Goal: Contribute content: Contribute content

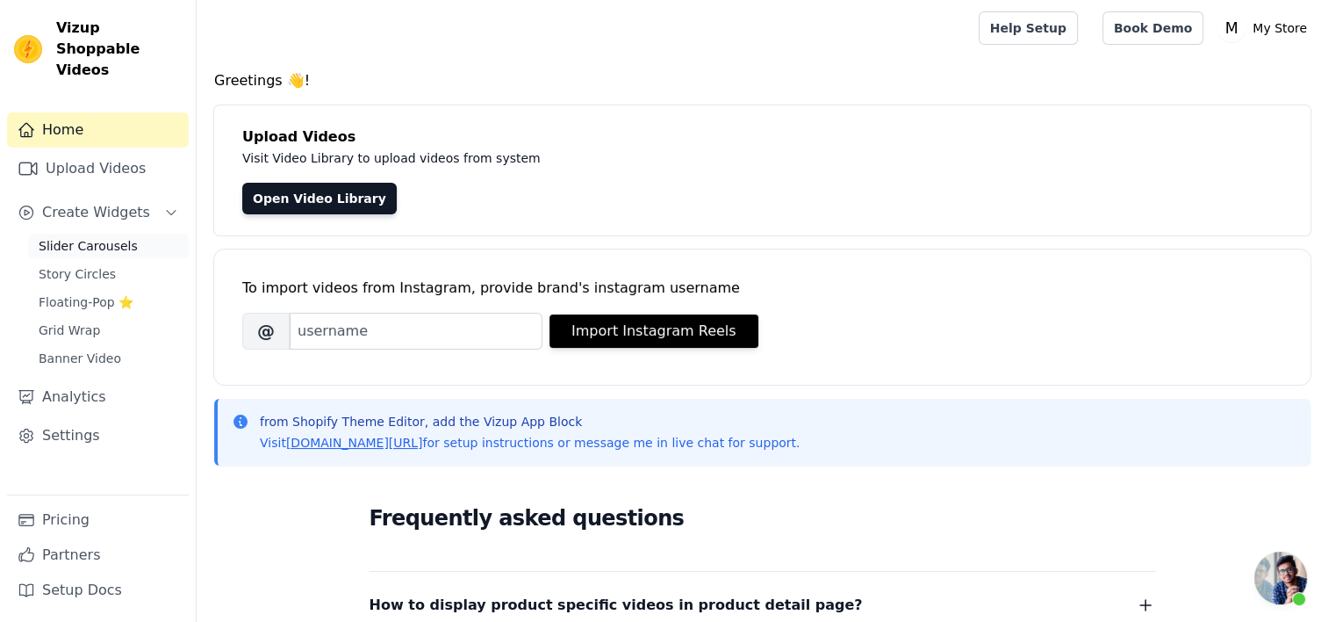
click at [83, 237] on span "Slider Carousels" at bounding box center [88, 246] width 99 height 18
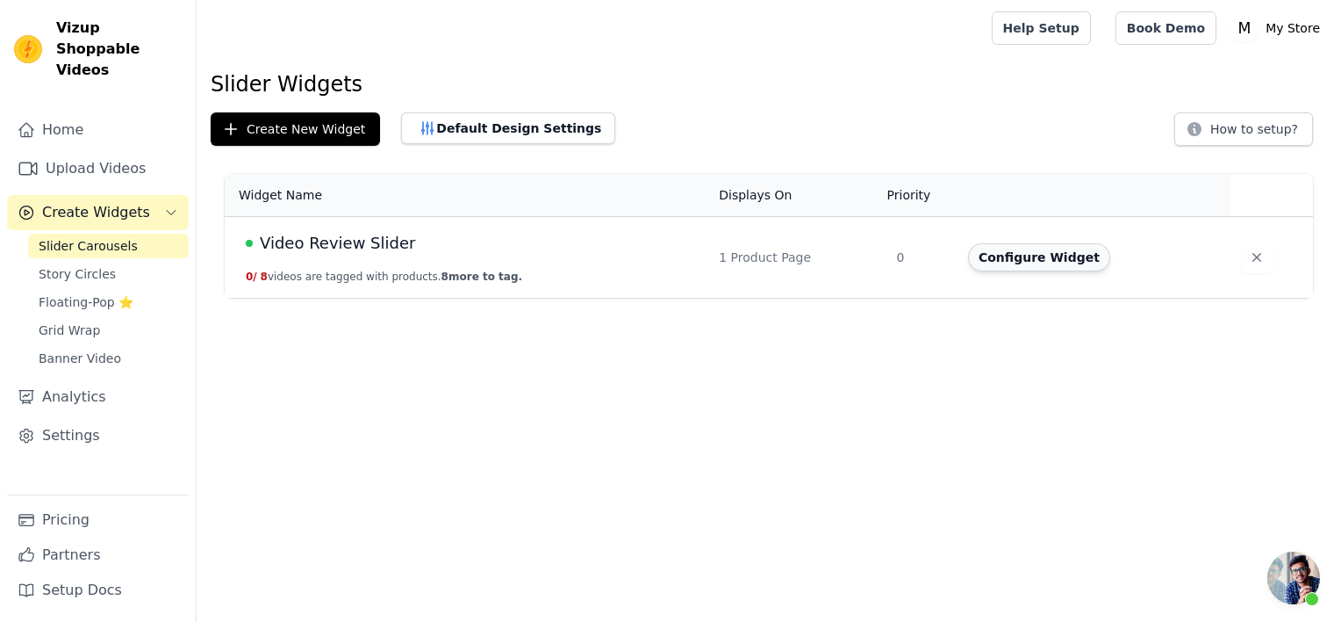
click at [1042, 264] on button "Configure Widget" at bounding box center [1039, 257] width 142 height 28
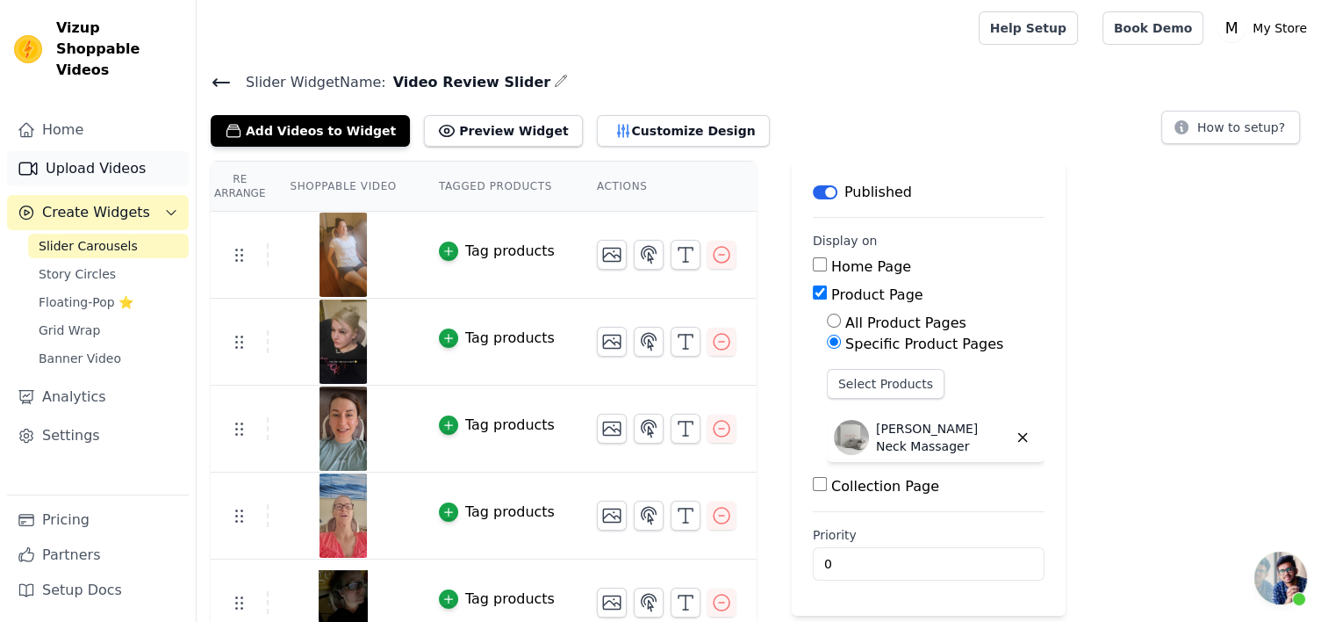
click at [112, 156] on link "Upload Videos" at bounding box center [98, 168] width 182 height 35
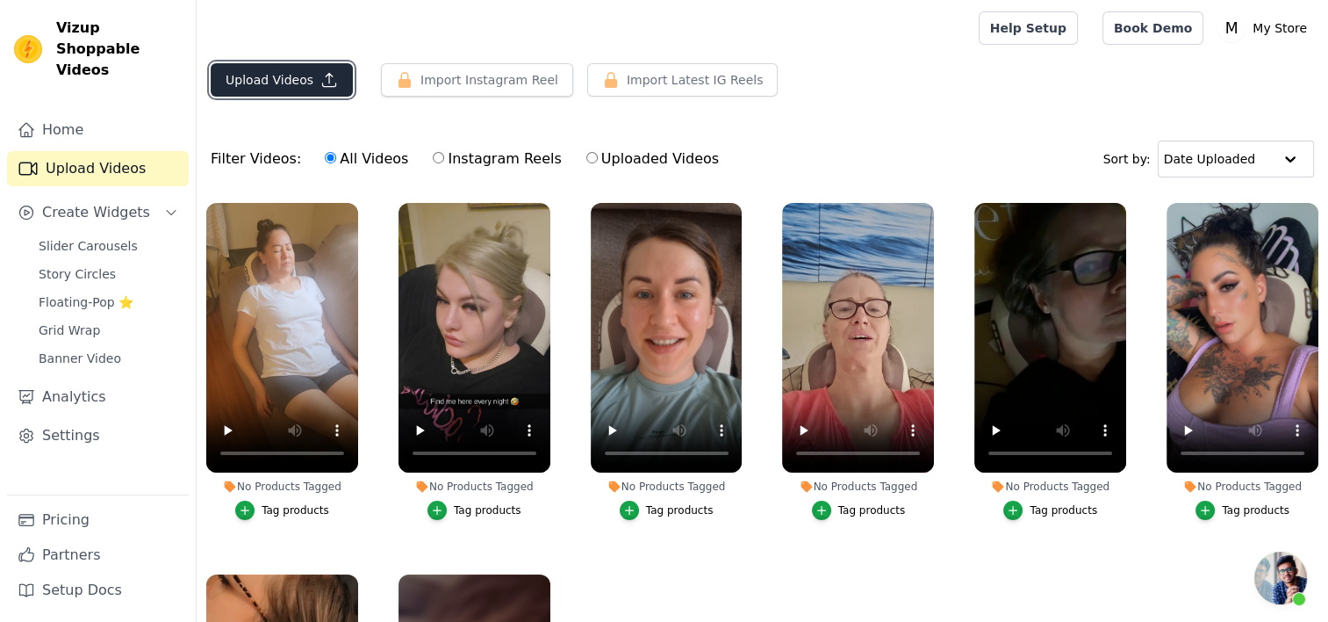
click at [298, 84] on button "Upload Videos" at bounding box center [282, 79] width 142 height 33
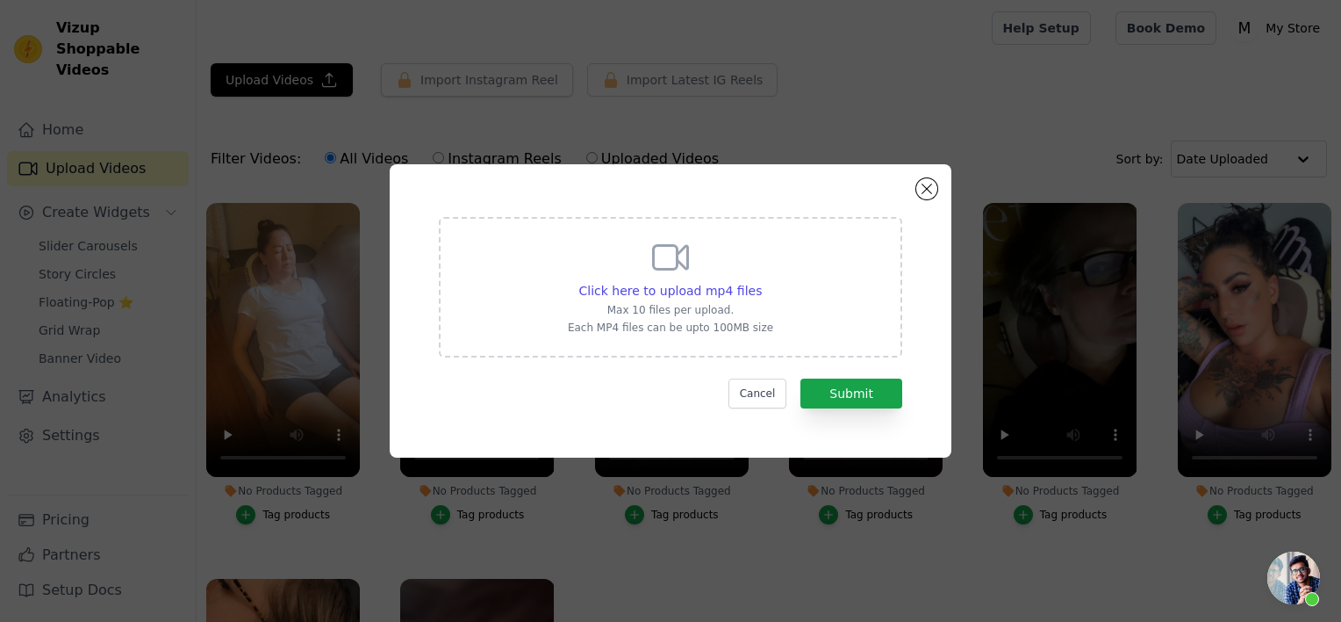
click at [747, 276] on div "Click here to upload mp4 files Max 10 files per upload. Each MP4 files can be u…" at bounding box center [670, 285] width 205 height 98
click at [761, 281] on input "Click here to upload mp4 files Max 10 files per upload. Each MP4 files can be u…" at bounding box center [761, 281] width 1 height 1
type input "C:\fakepath\0816.mp4"
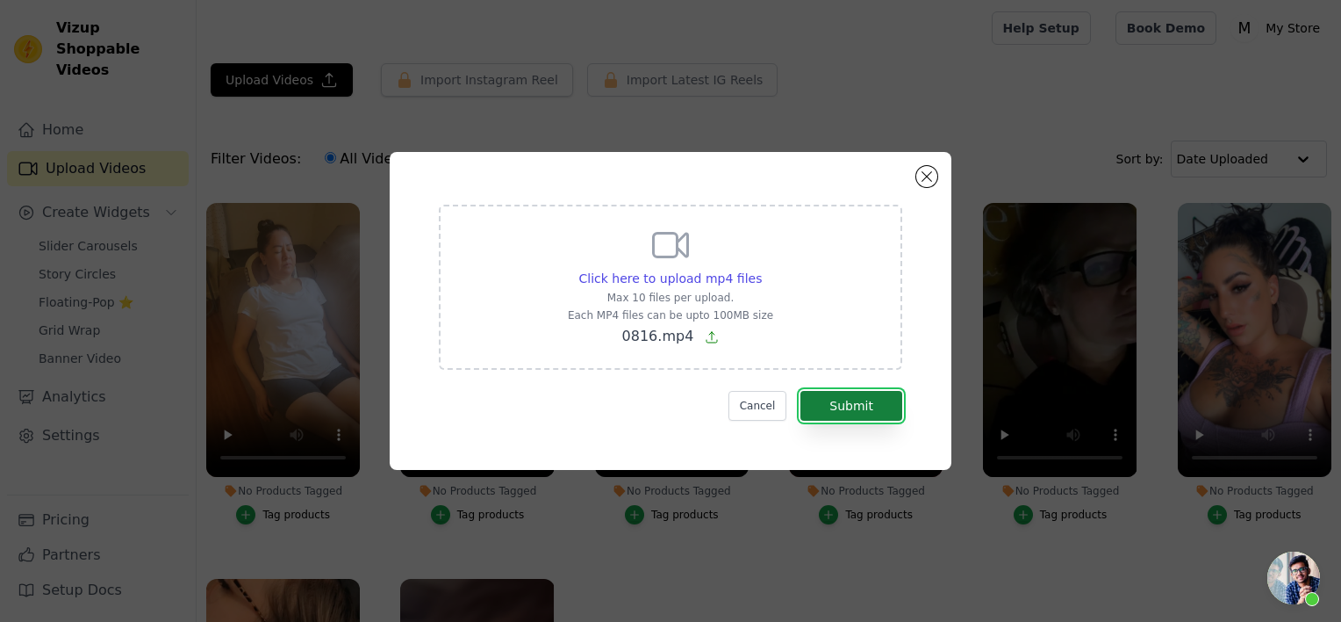
click at [867, 410] on button "Submit" at bounding box center [852, 406] width 102 height 30
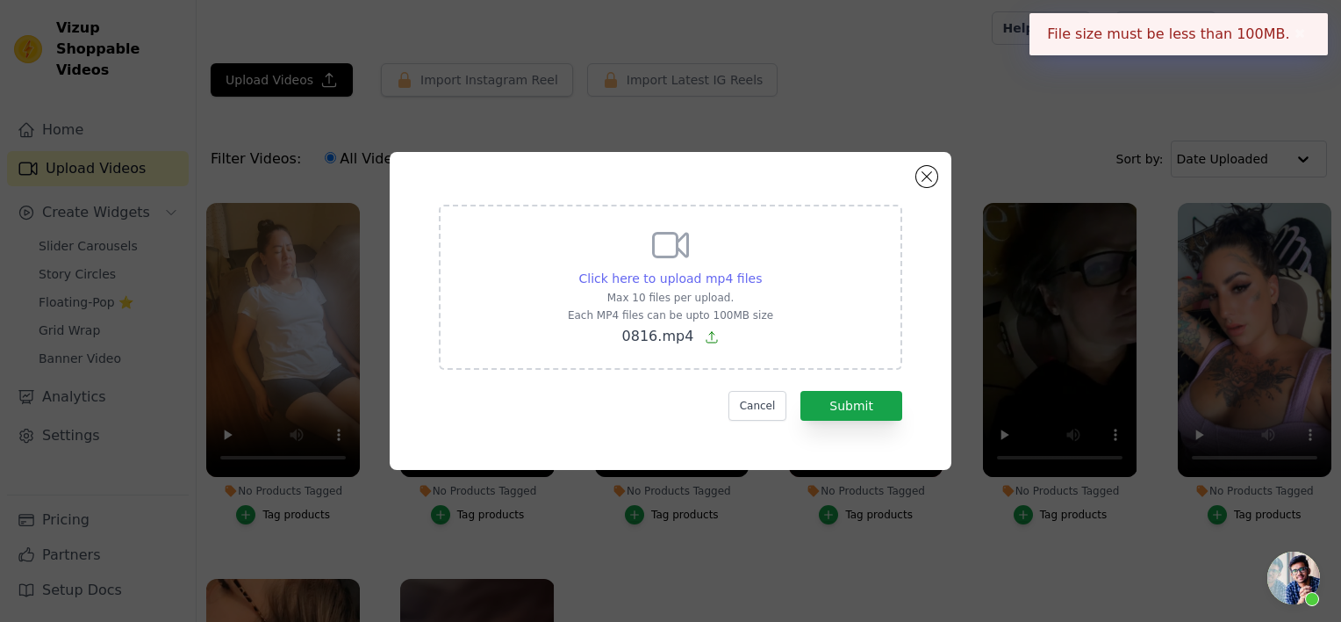
click at [737, 275] on span "Click here to upload mp4 files" at bounding box center [670, 278] width 183 height 14
click at [761, 270] on input "Click here to upload mp4 files Max 10 files per upload. Each MP4 files can be u…" at bounding box center [761, 269] width 1 height 1
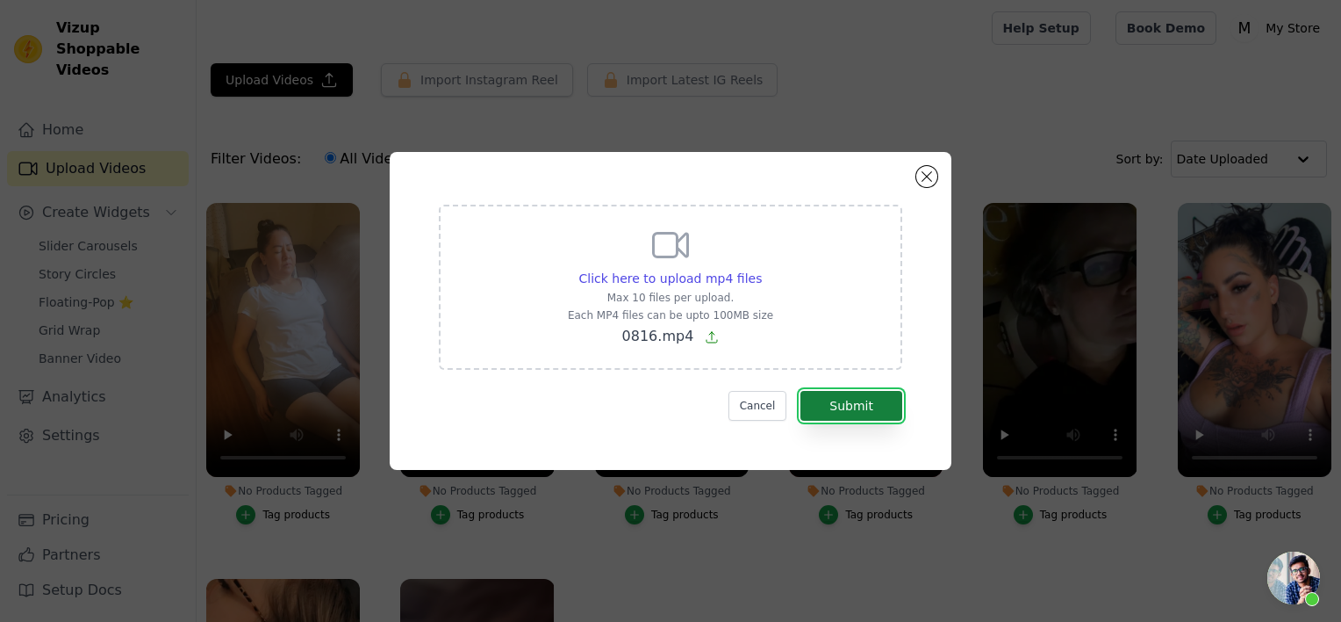
click at [889, 411] on button "Submit" at bounding box center [852, 406] width 102 height 30
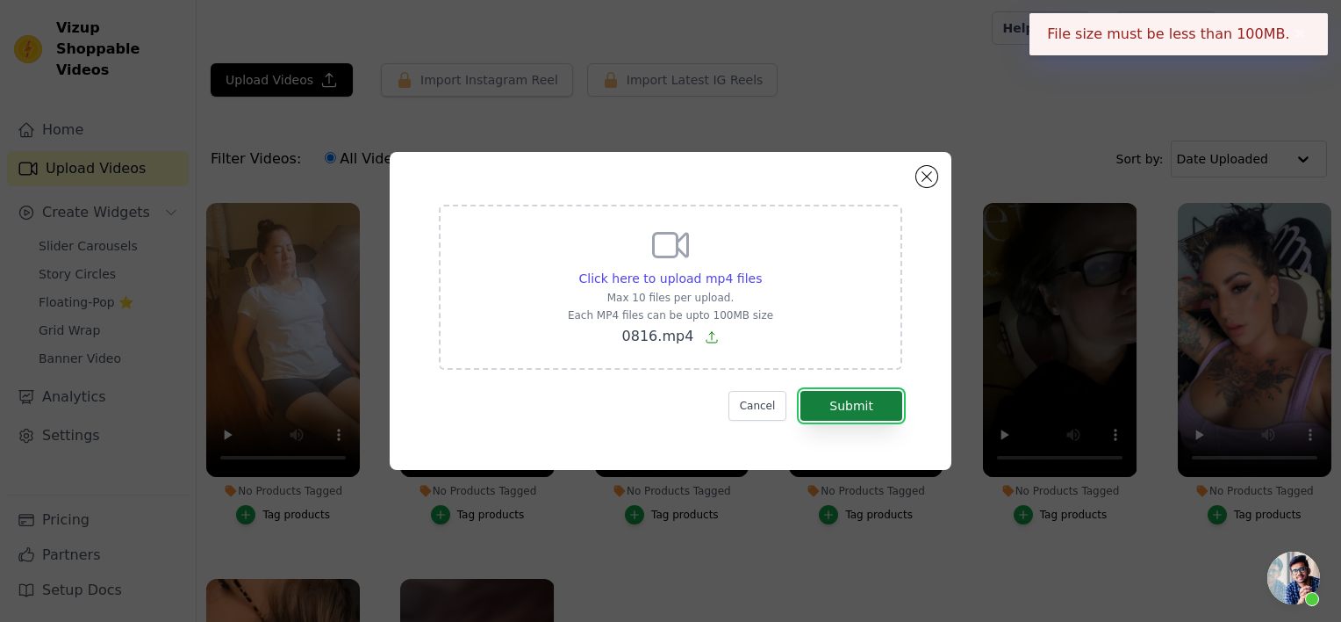
click at [889, 411] on button "Submit" at bounding box center [852, 406] width 102 height 30
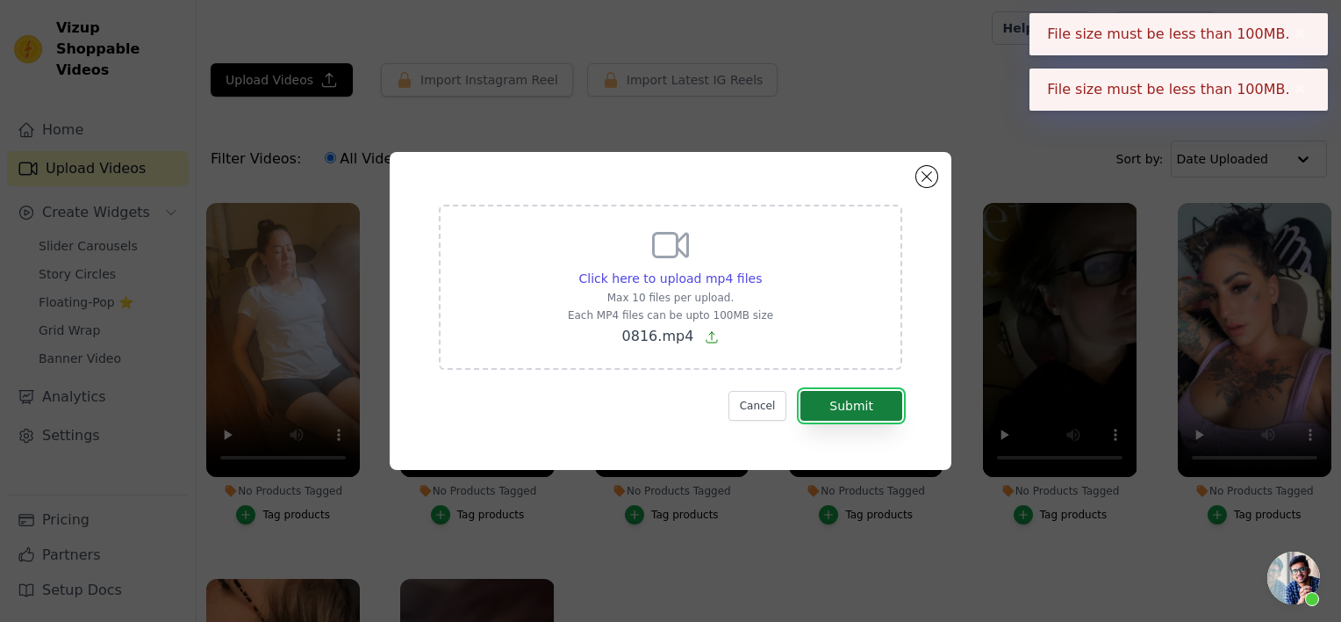
click at [889, 411] on button "Submit" at bounding box center [852, 406] width 102 height 30
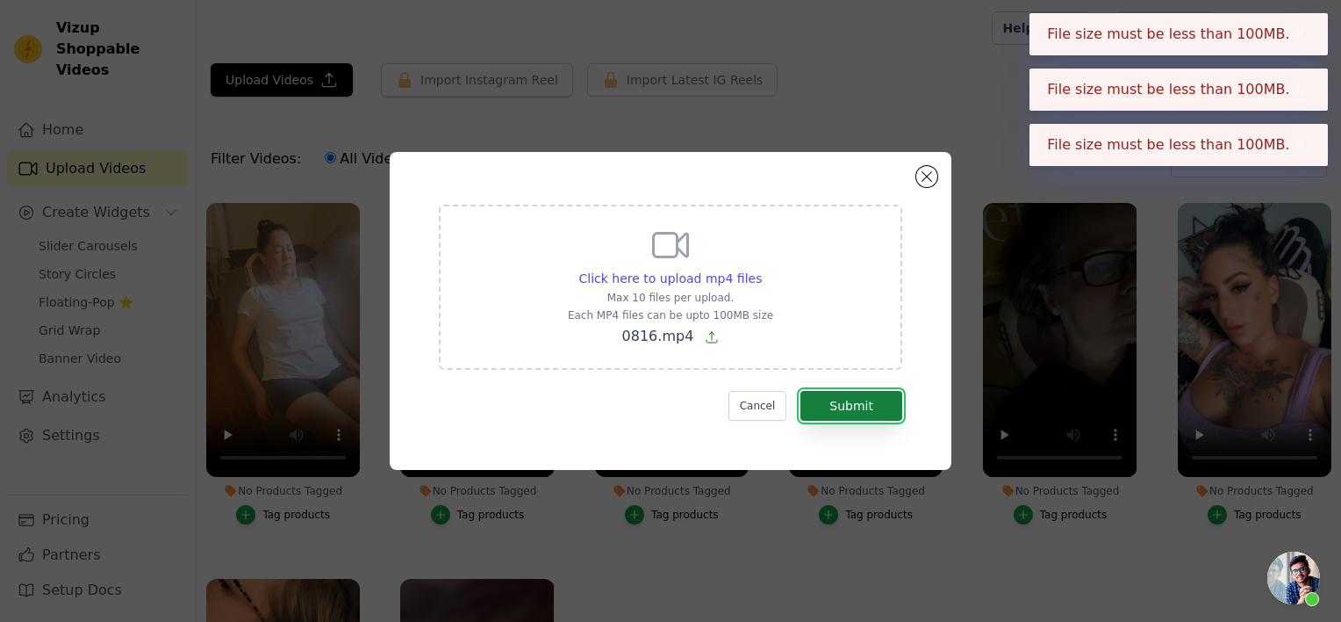
click at [889, 411] on button "Submit" at bounding box center [852, 406] width 102 height 30
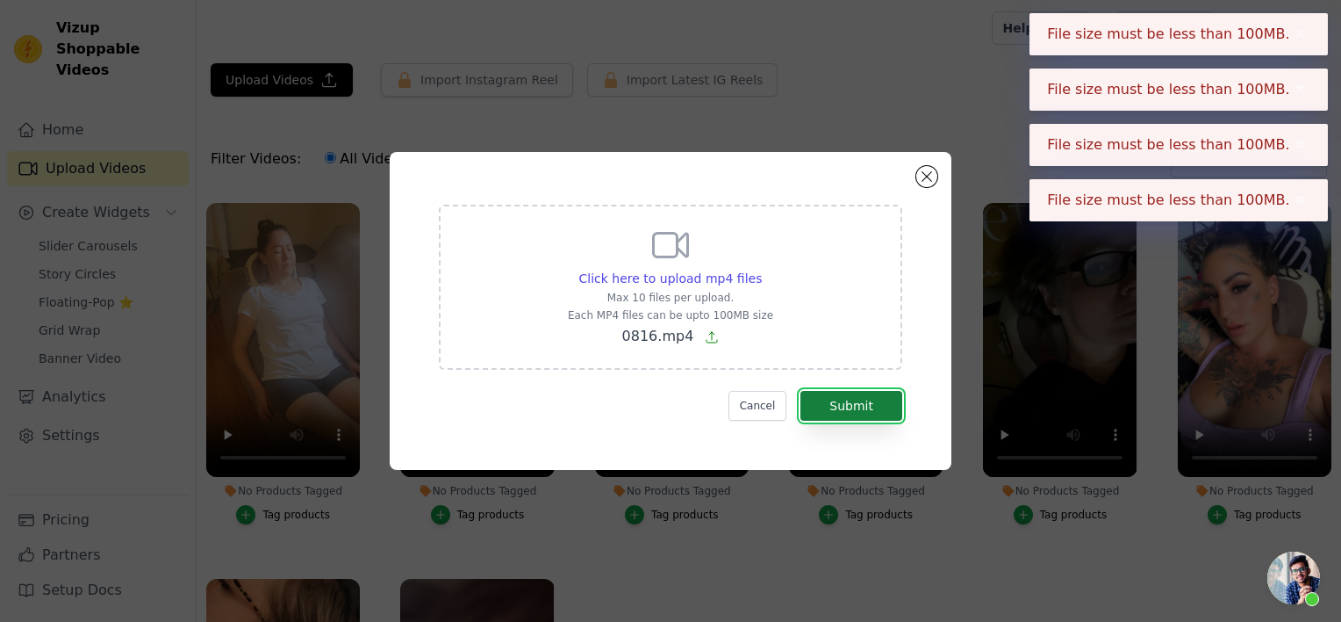
click at [889, 411] on button "Submit" at bounding box center [852, 406] width 102 height 30
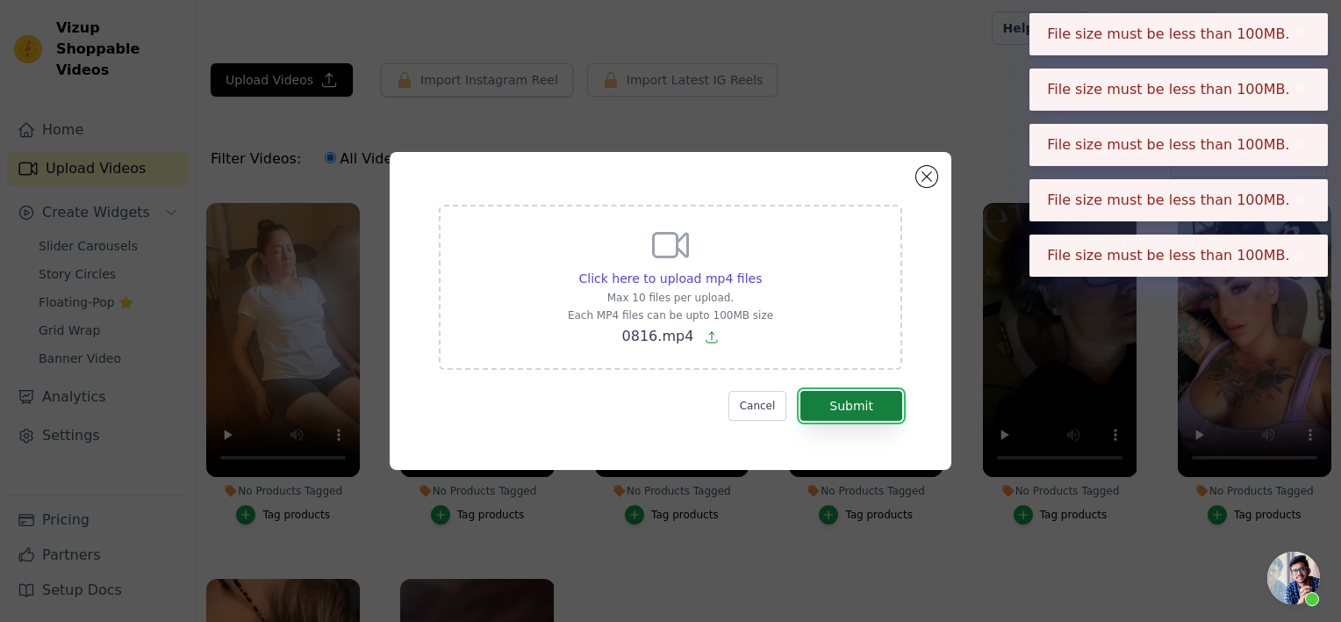
click at [889, 411] on button "Submit" at bounding box center [852, 406] width 102 height 30
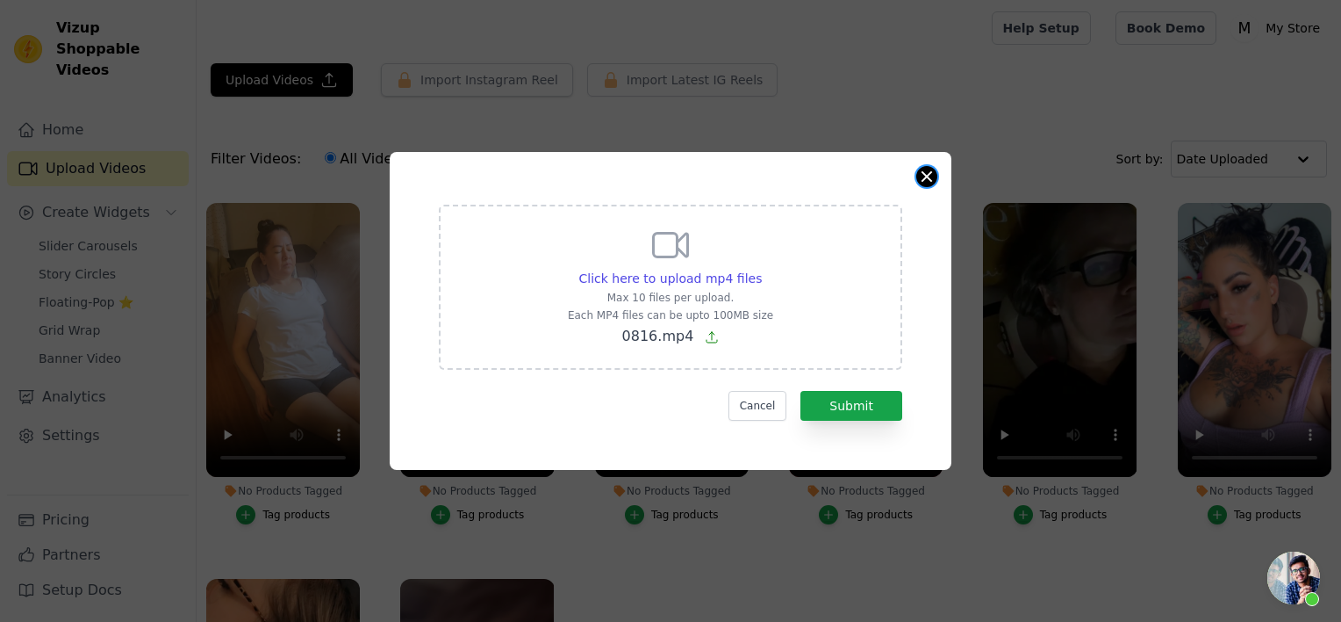
click at [935, 176] on button "Close modal" at bounding box center [927, 176] width 21 height 21
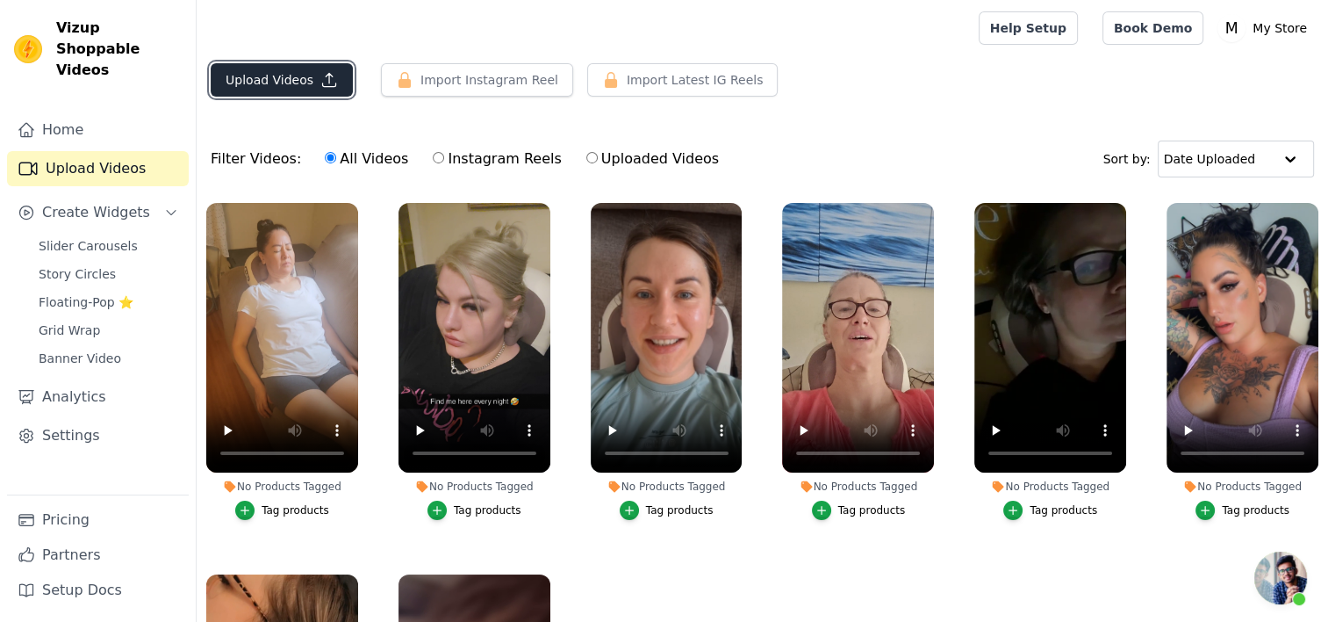
click at [293, 85] on button "Upload Videos" at bounding box center [282, 79] width 142 height 33
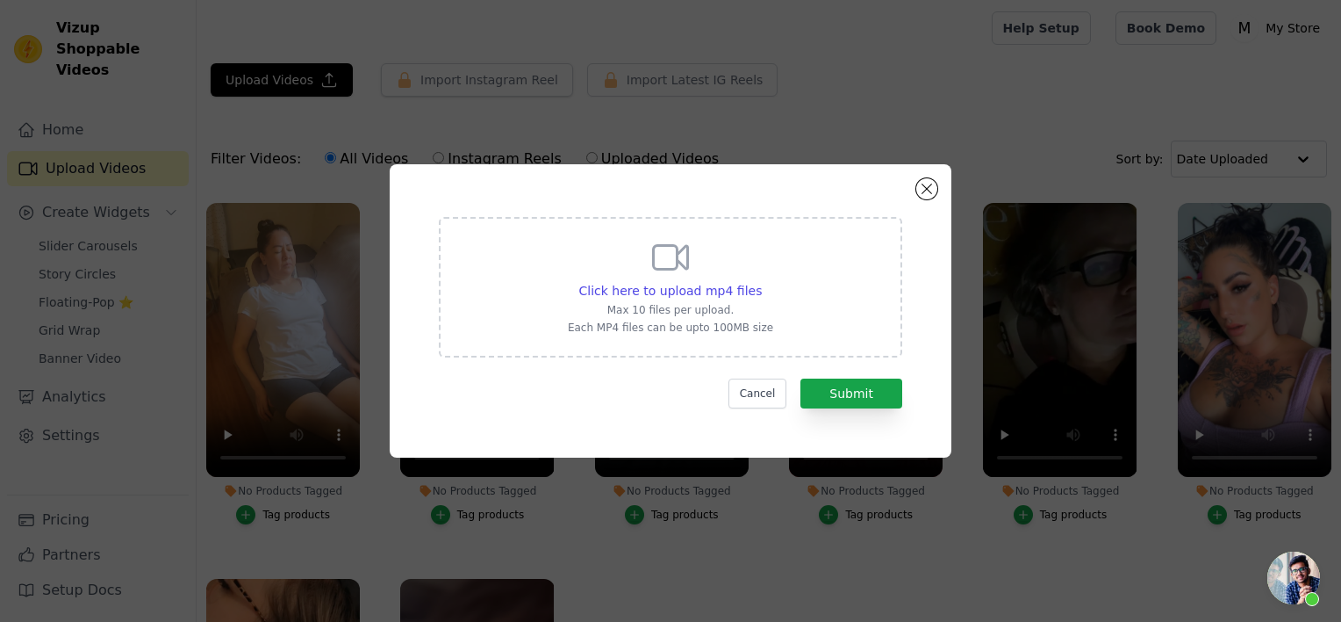
click at [707, 299] on div "Click here to upload mp4 files Max 10 files per upload. Each MP4 files can be u…" at bounding box center [670, 285] width 205 height 98
click at [761, 282] on input "Click here to upload mp4 files Max 10 files per upload. Each MP4 files can be u…" at bounding box center [761, 281] width 1 height 1
type input "C:\fakepath\0816.mp4"
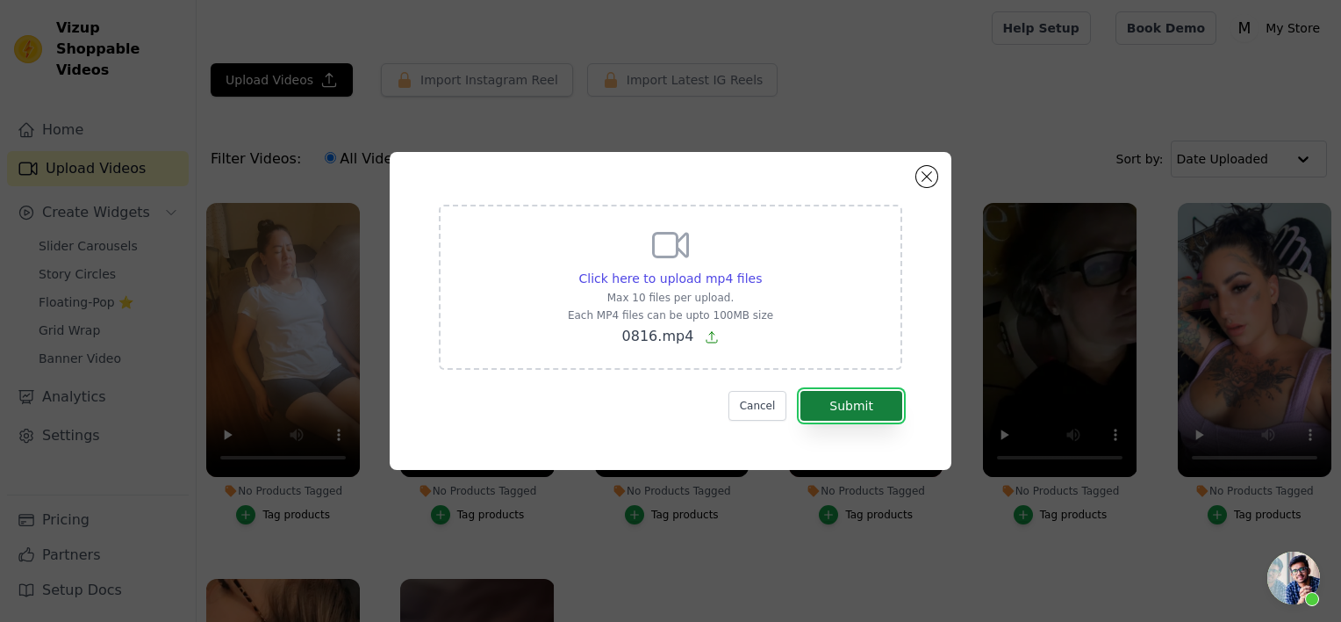
click at [843, 400] on button "Submit" at bounding box center [852, 406] width 102 height 30
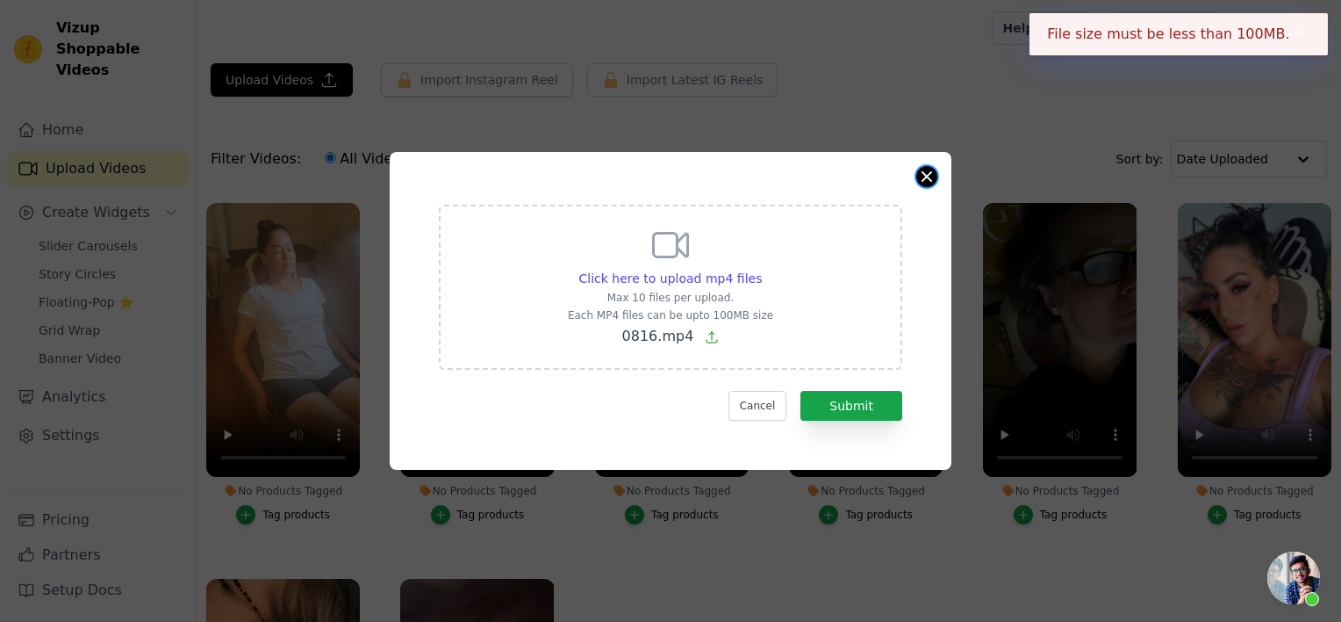
click at [932, 168] on div "Click here to upload mp4 files Max 10 files per upload. Each MP4 files can be u…" at bounding box center [671, 311] width 562 height 318
click at [924, 170] on button "Close modal" at bounding box center [927, 176] width 21 height 21
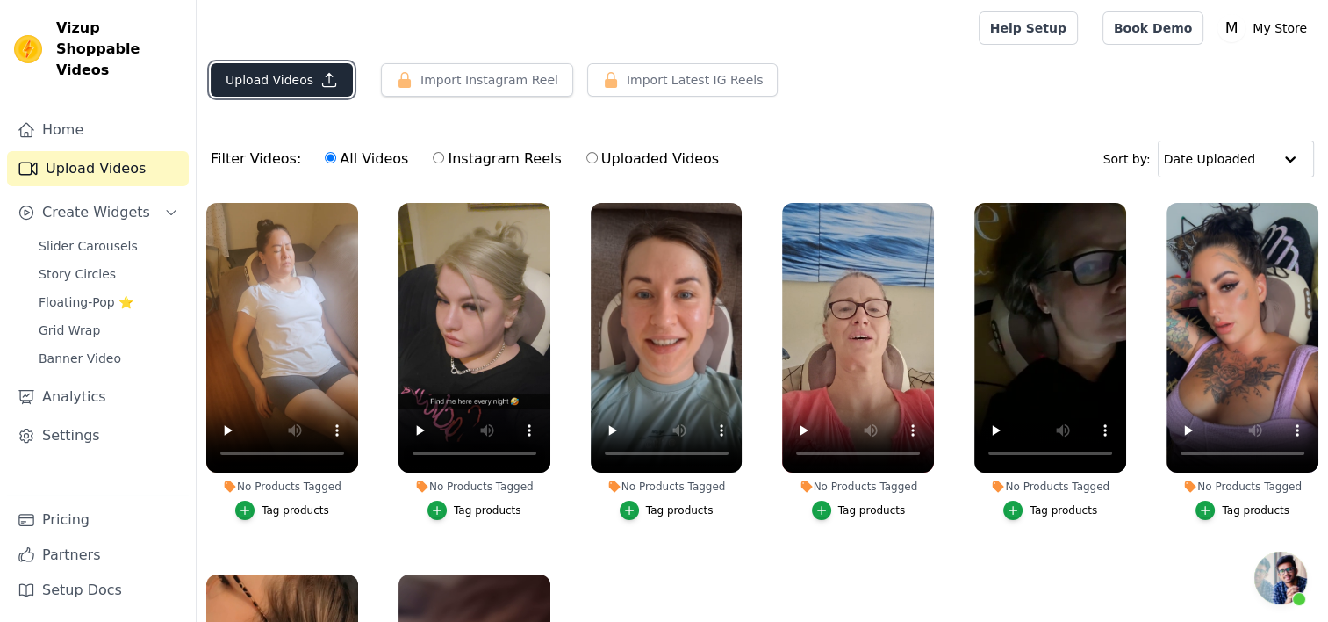
click at [298, 76] on button "Upload Videos" at bounding box center [282, 79] width 142 height 33
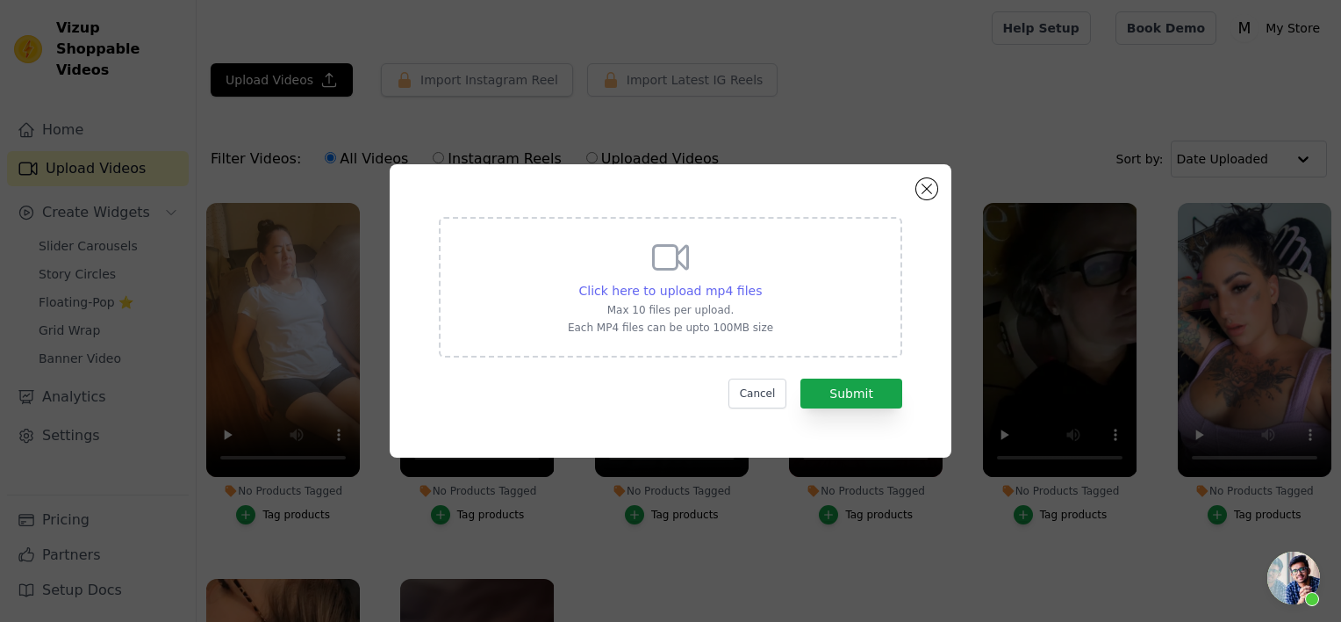
click at [631, 284] on span "Click here to upload mp4 files" at bounding box center [670, 291] width 183 height 14
click at [761, 282] on input "Click here to upload mp4 files Max 10 files per upload. Each MP4 files can be u…" at bounding box center [761, 281] width 1 height 1
type input "C:\fakepath\0816(1).mp4"
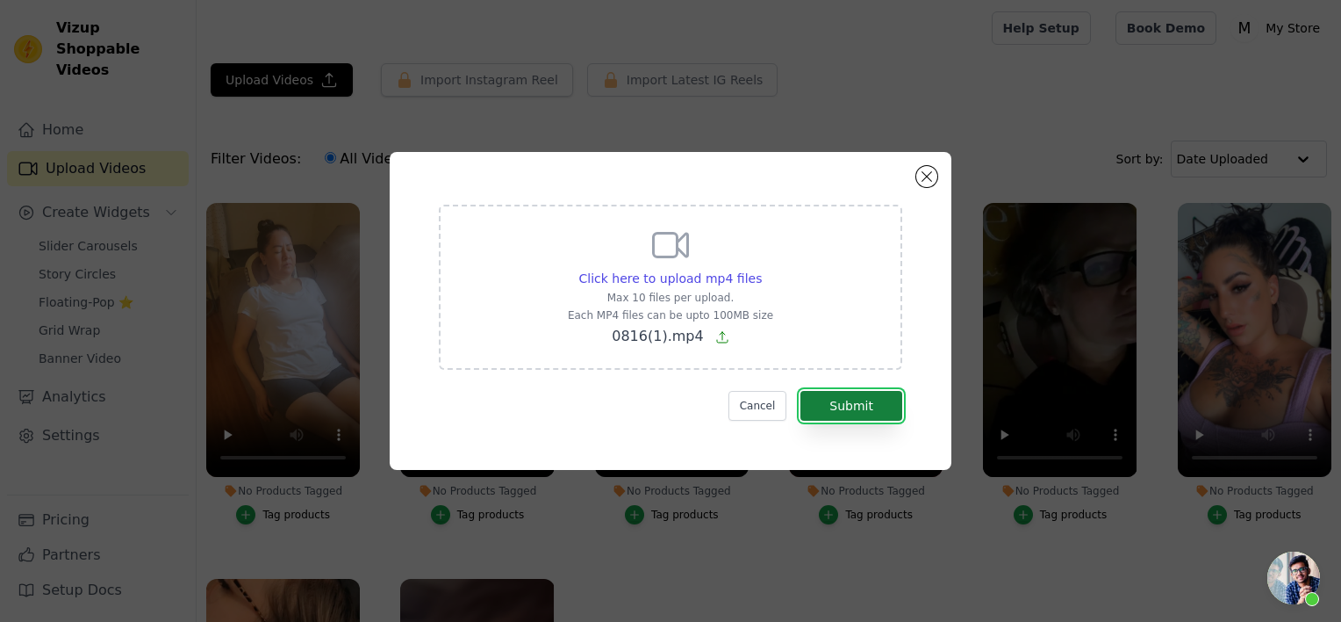
click at [843, 408] on button "Submit" at bounding box center [852, 406] width 102 height 30
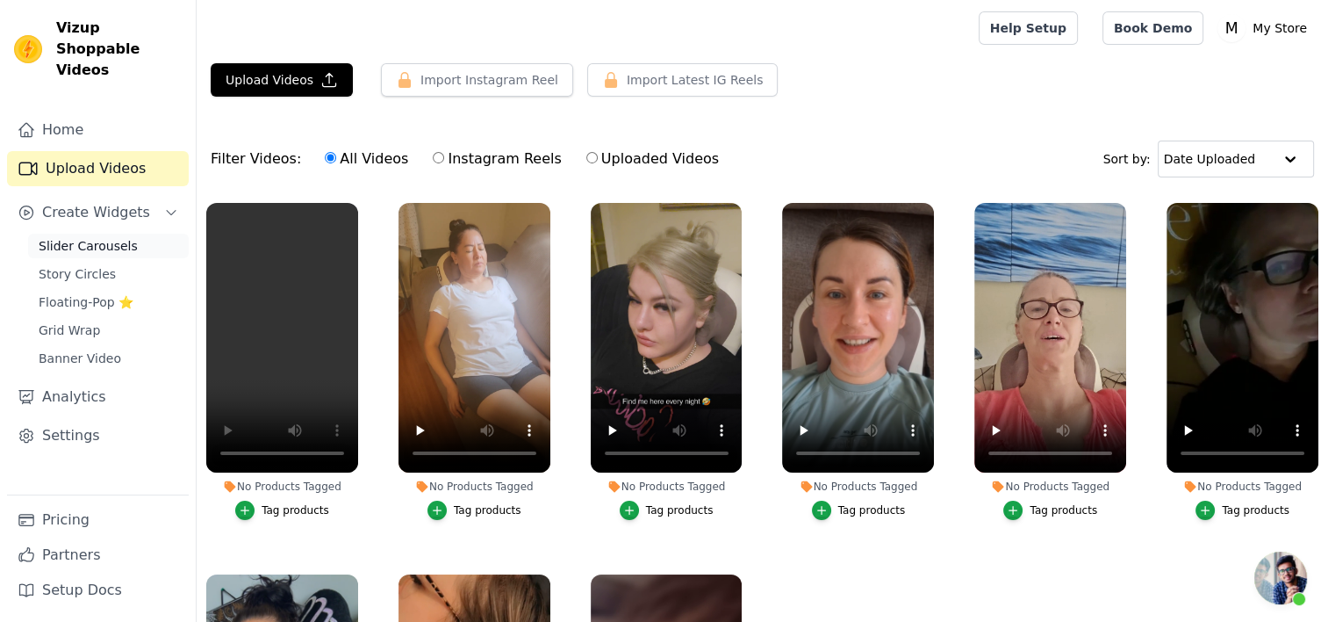
click at [112, 237] on span "Slider Carousels" at bounding box center [88, 246] width 99 height 18
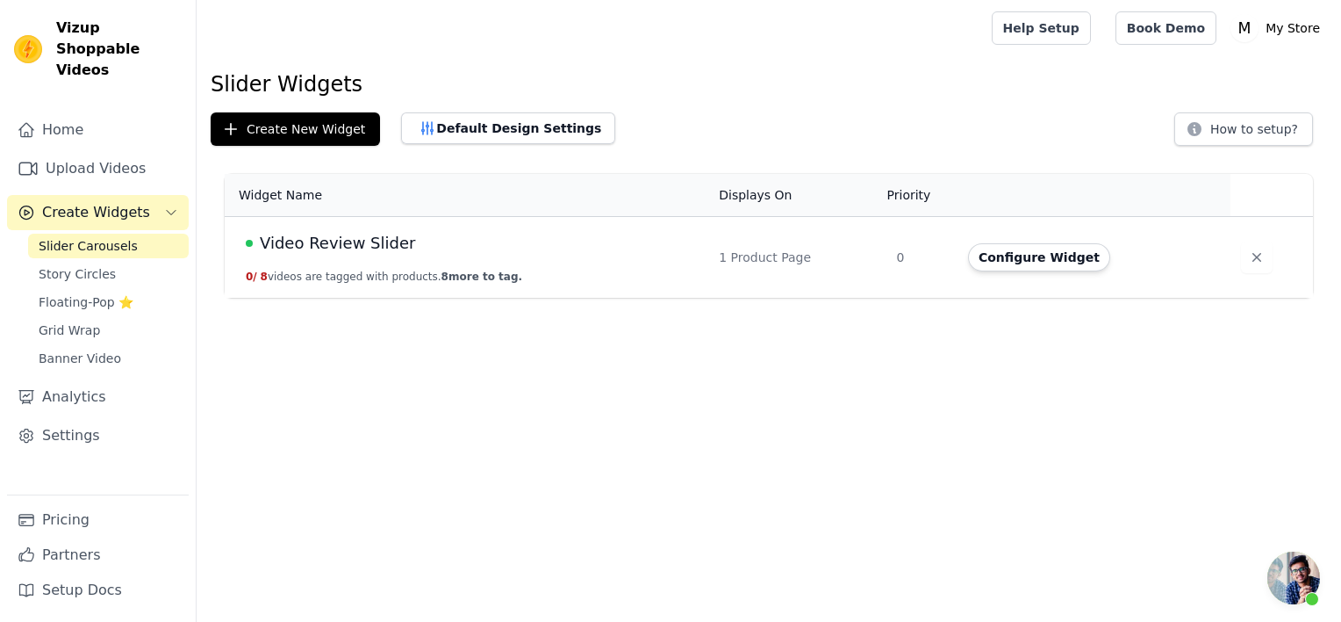
click at [1034, 277] on td "Configure Widget" at bounding box center [1094, 258] width 273 height 82
click at [1032, 254] on button "Configure Widget" at bounding box center [1039, 257] width 142 height 28
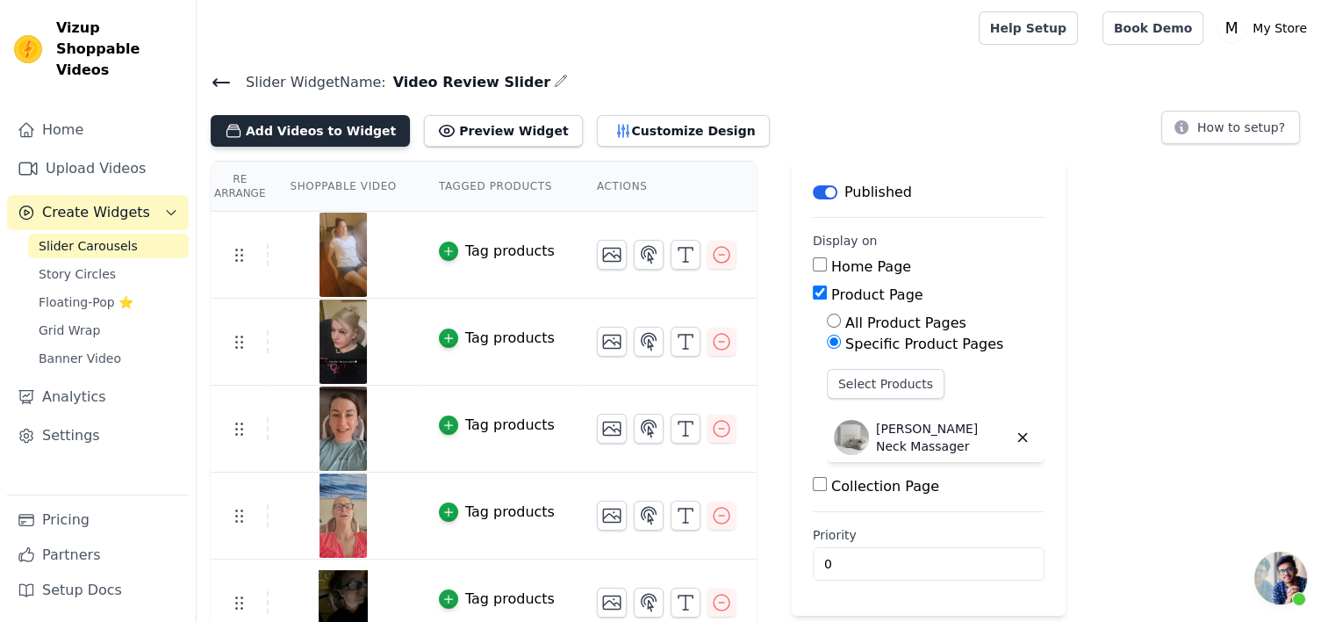
click at [340, 123] on button "Add Videos to Widget" at bounding box center [310, 131] width 199 height 32
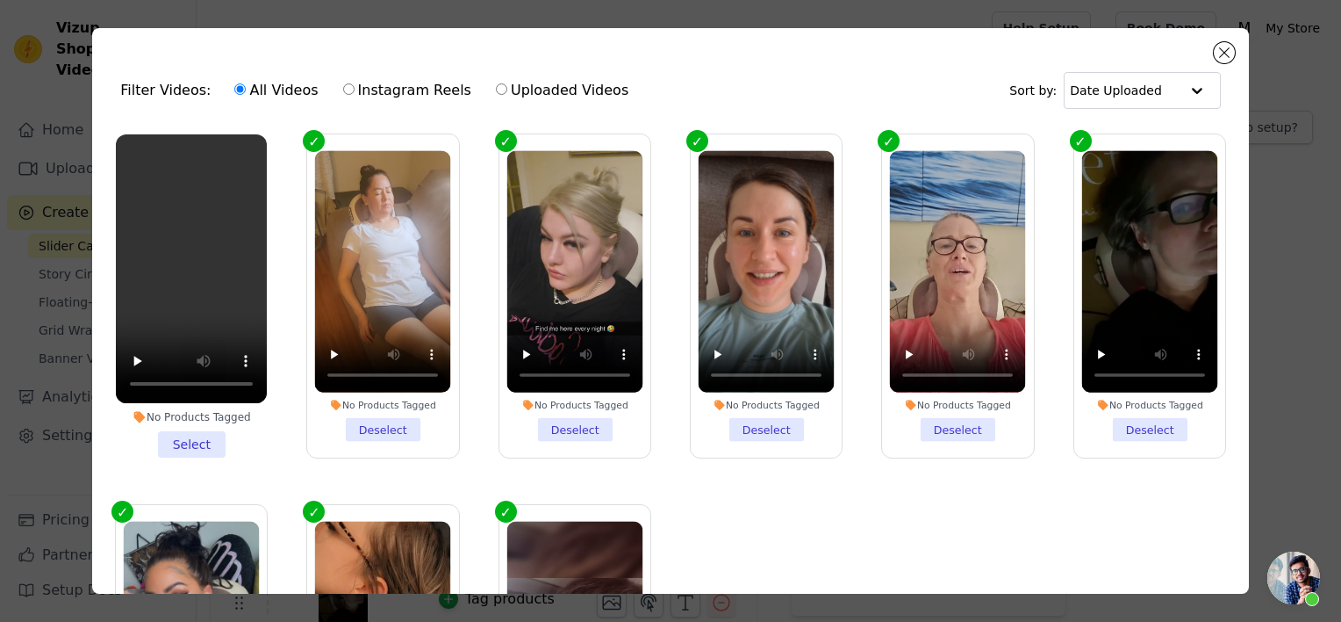
click at [192, 444] on li "No Products Tagged Select" at bounding box center [191, 295] width 151 height 323
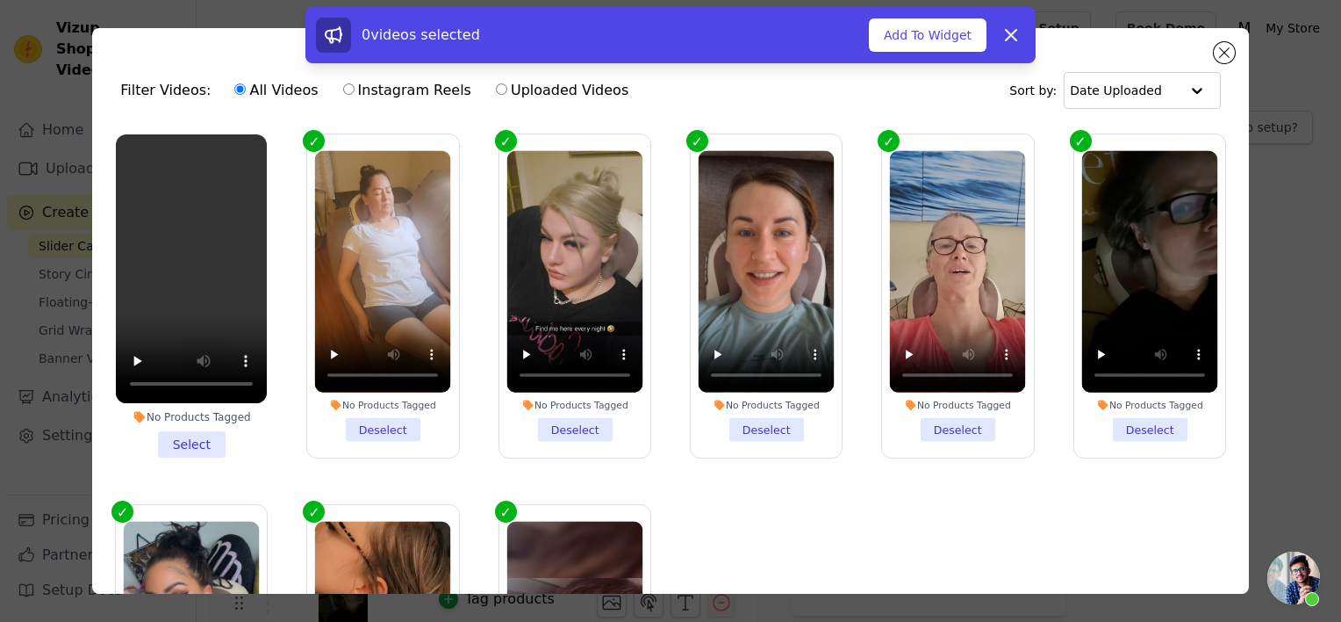
drag, startPoint x: 192, startPoint y: 444, endPoint x: 285, endPoint y: 429, distance: 94.2
click at [285, 429] on ul "No Products Tagged Select No Products Tagged Deselect No Products Tagged Desele…" at bounding box center [670, 407] width 1129 height 565
click at [175, 435] on li "No Products Tagged Select" at bounding box center [191, 295] width 151 height 323
click at [0, 0] on input "No Products Tagged Select" at bounding box center [0, 0] width 0 height 0
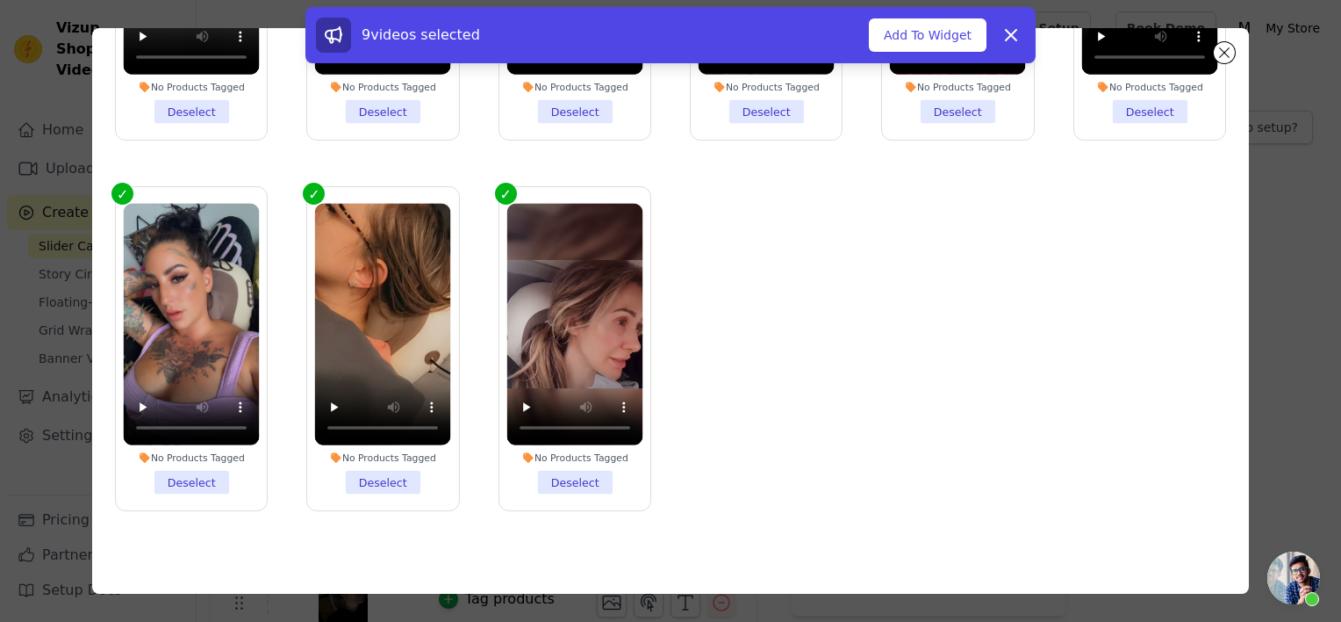
scroll to position [151, 0]
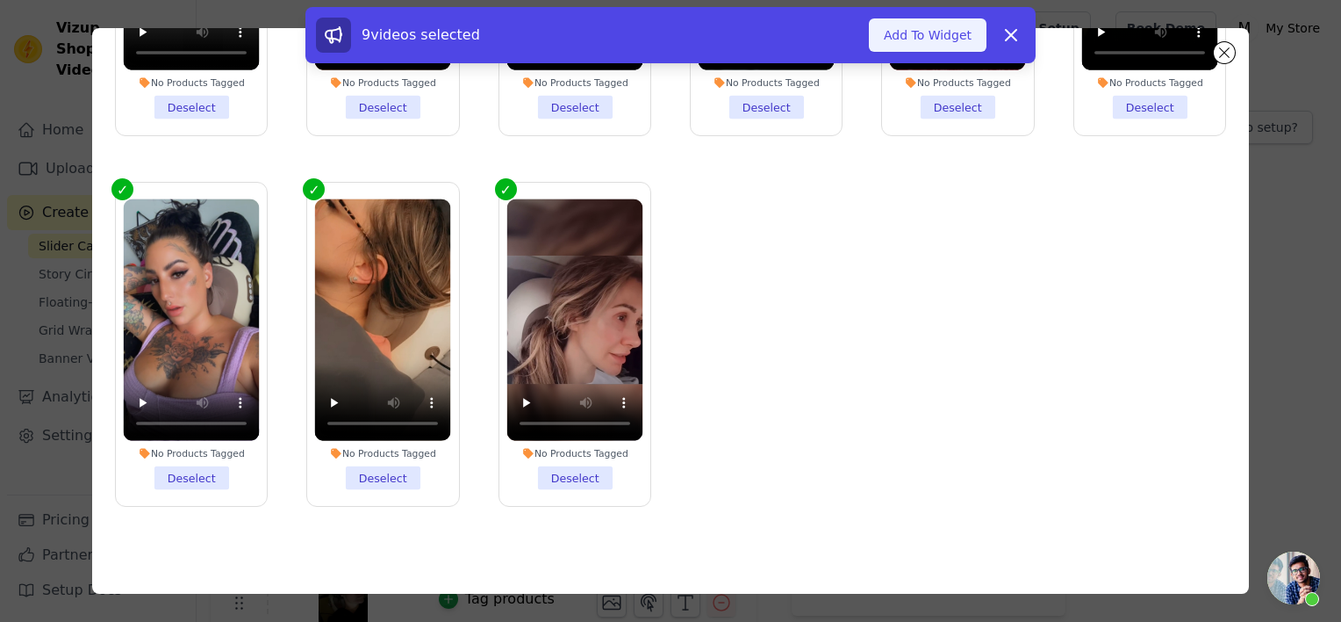
click at [943, 34] on button "Add To Widget" at bounding box center [928, 34] width 118 height 33
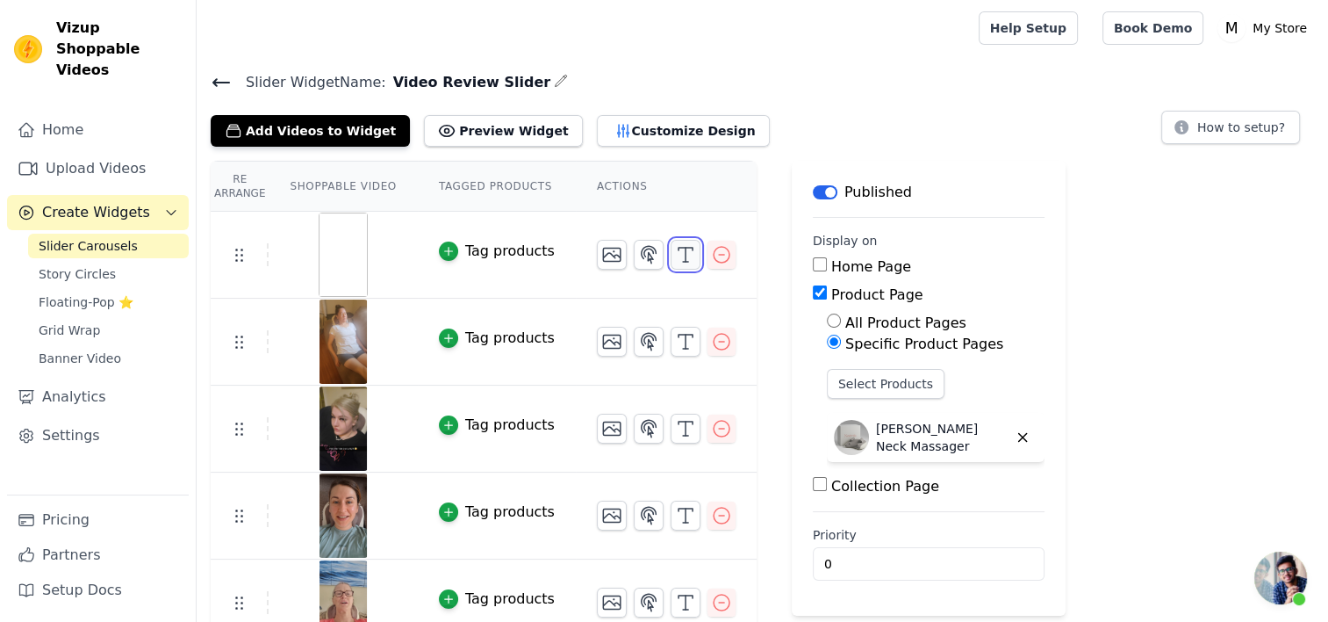
click at [686, 260] on line "button" at bounding box center [686, 255] width 0 height 14
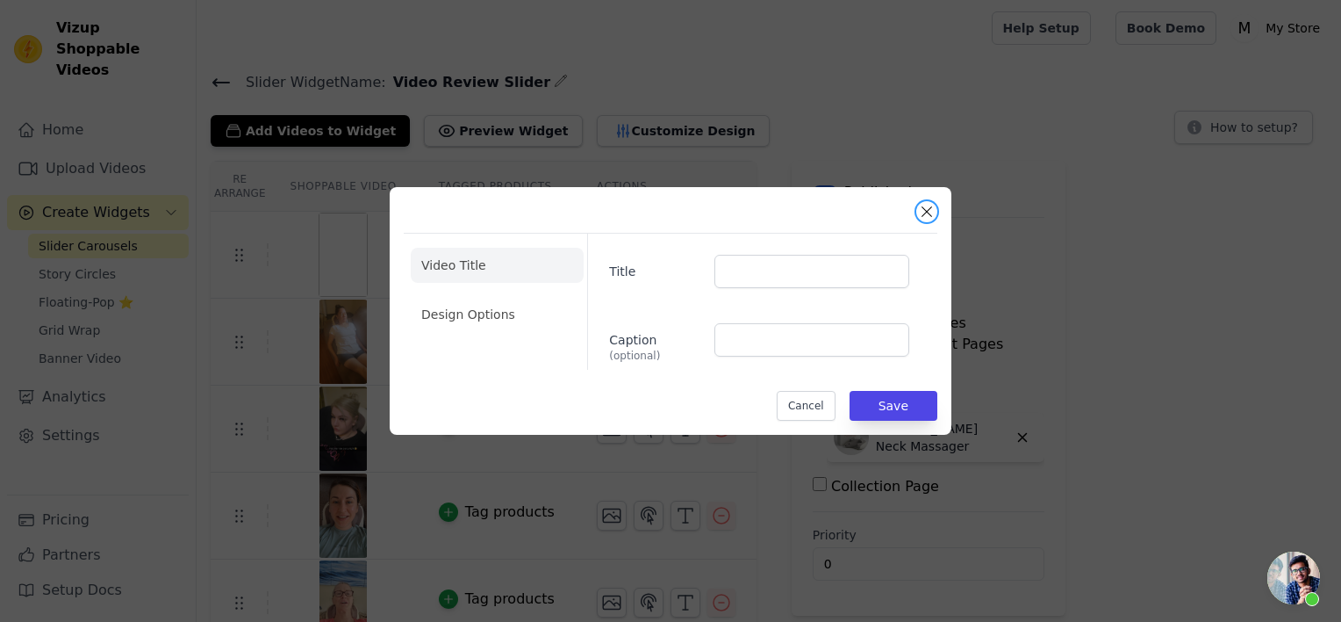
click at [930, 207] on button "Close modal" at bounding box center [927, 211] width 21 height 21
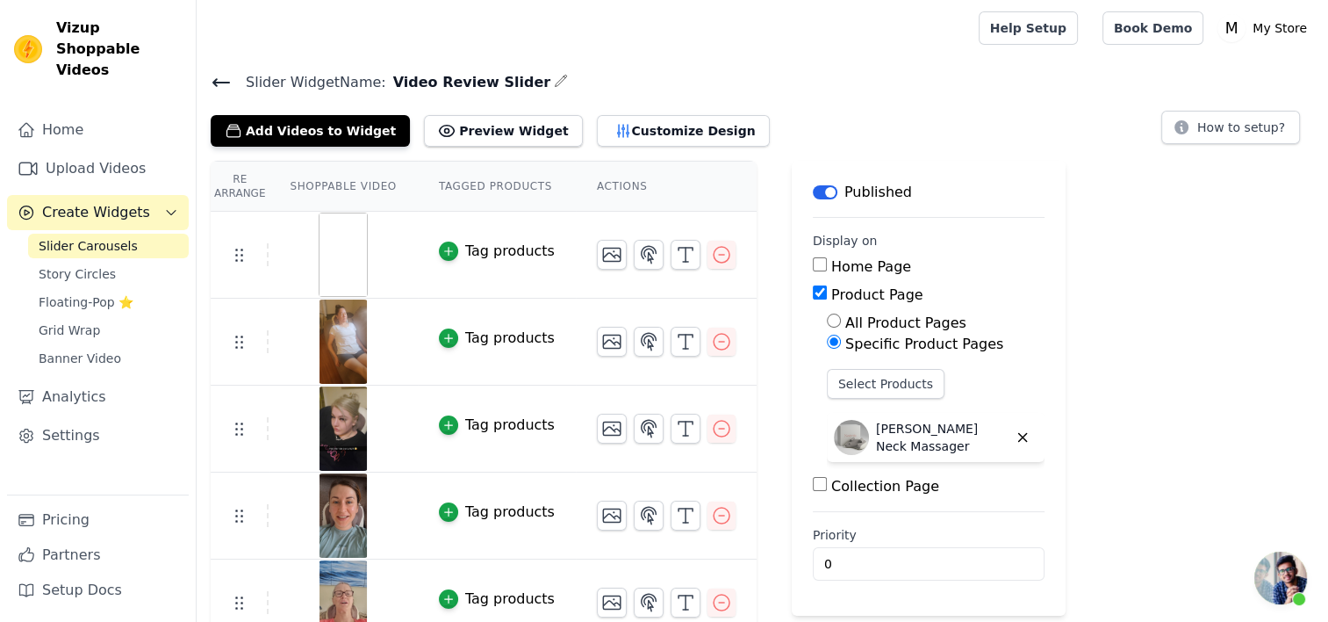
click at [340, 269] on img at bounding box center [343, 254] width 49 height 84
click at [675, 246] on icon "button" at bounding box center [685, 254] width 21 height 21
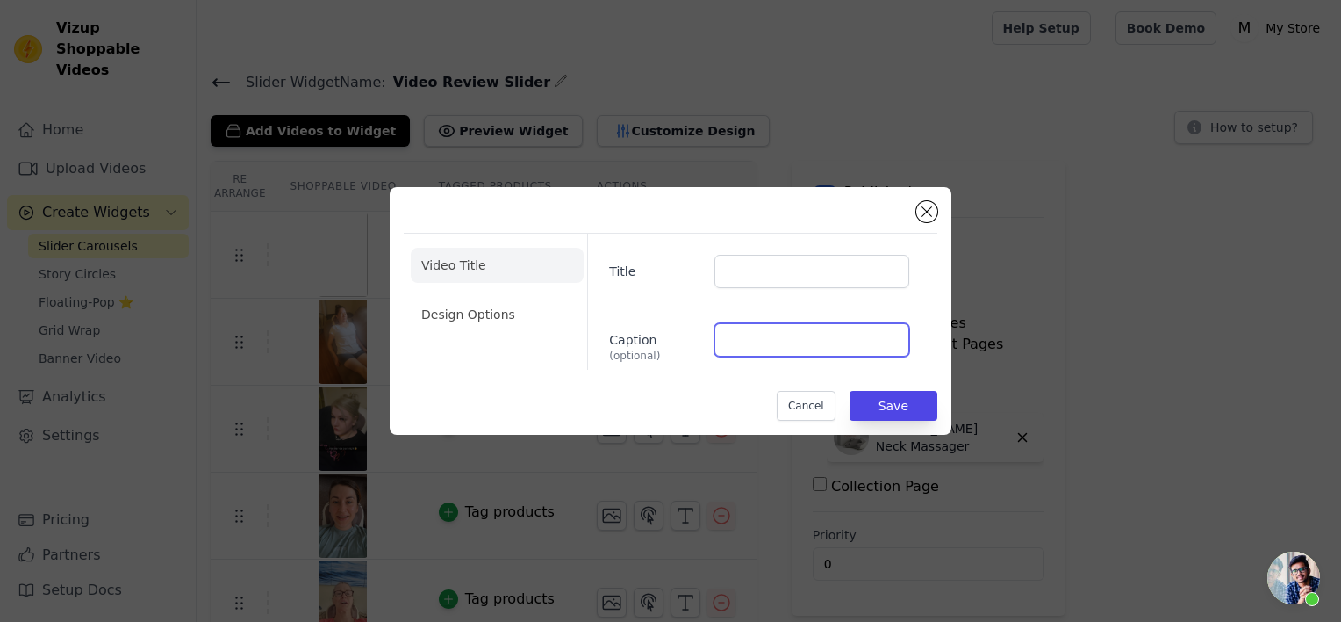
click at [795, 342] on input "Caption (optional)" at bounding box center [812, 339] width 195 height 33
paste input "I have struggled with chronic stagnation in my lymphs for years. I will forever…"
type input "I have struggled with chronic stagnation in my lymphs for years. I will forever…"
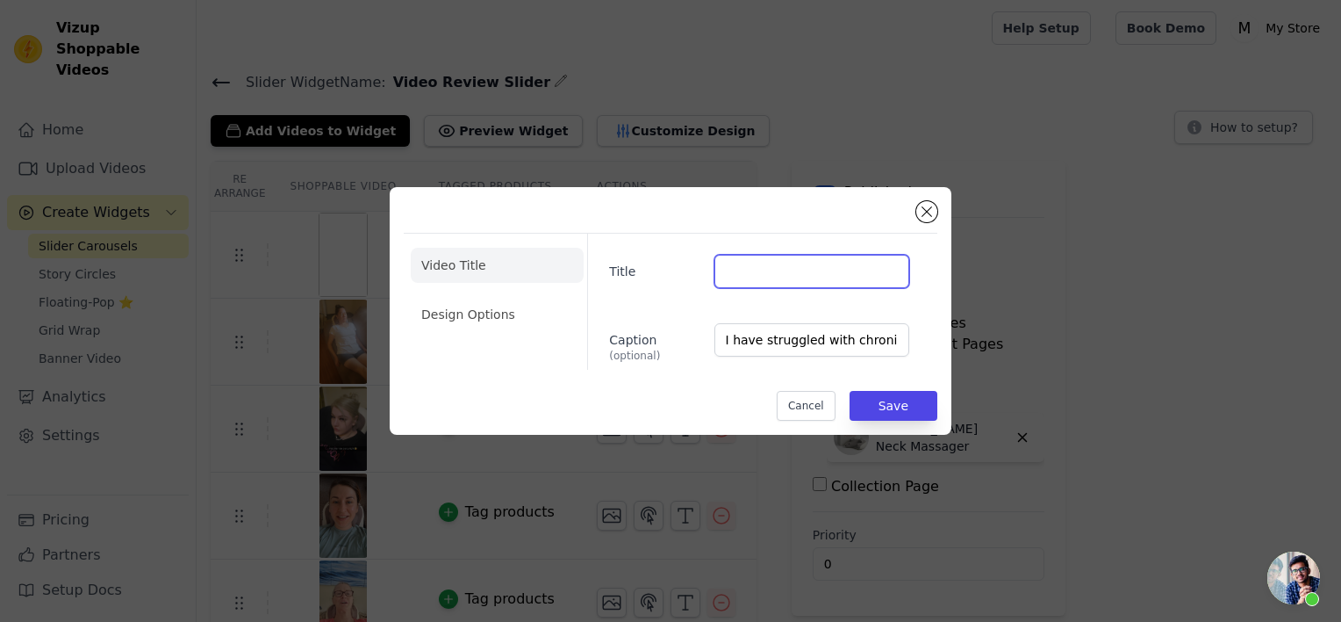
click at [744, 270] on input "Title" at bounding box center [812, 271] width 195 height 33
type input "Bailey O."
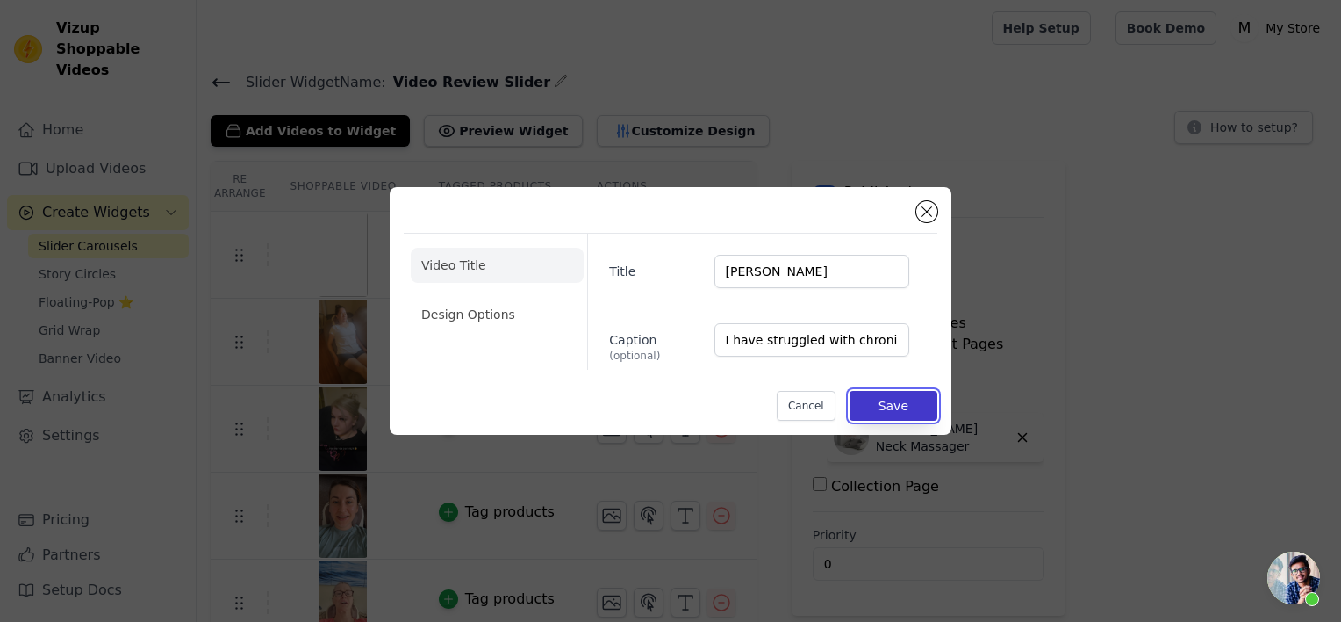
click at [904, 413] on button "Save" at bounding box center [894, 406] width 88 height 30
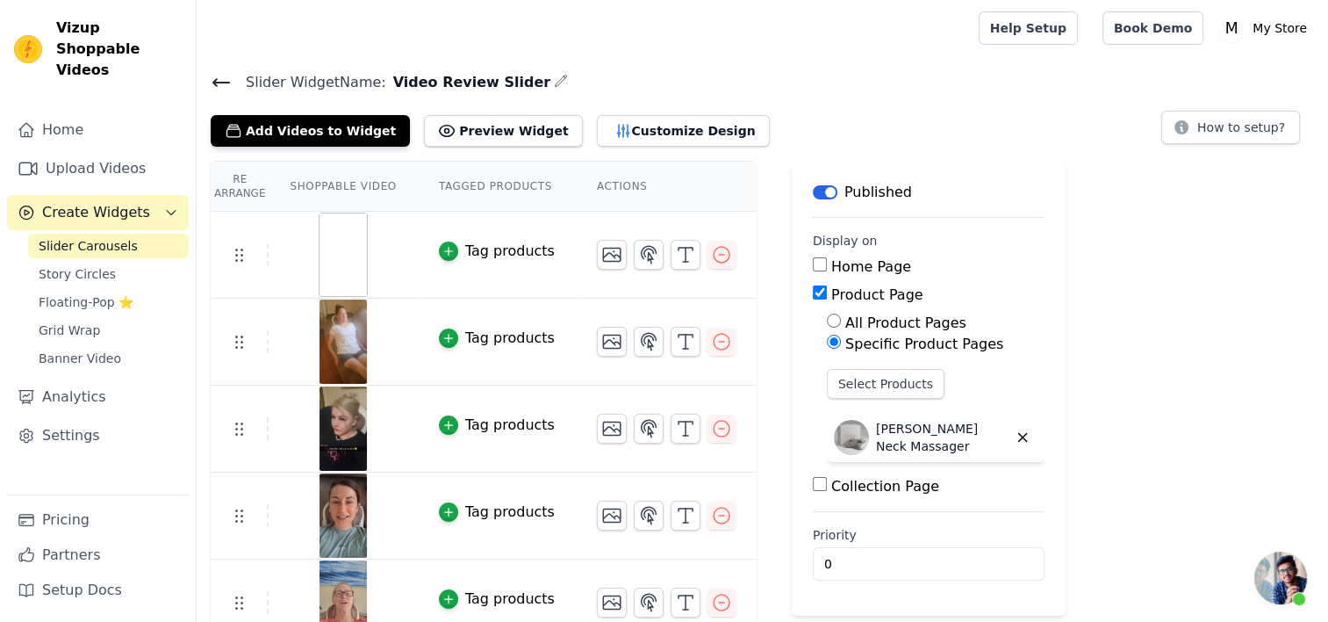
click at [711, 163] on th "Actions" at bounding box center [666, 187] width 181 height 50
click at [675, 253] on icon "button" at bounding box center [685, 254] width 21 height 21
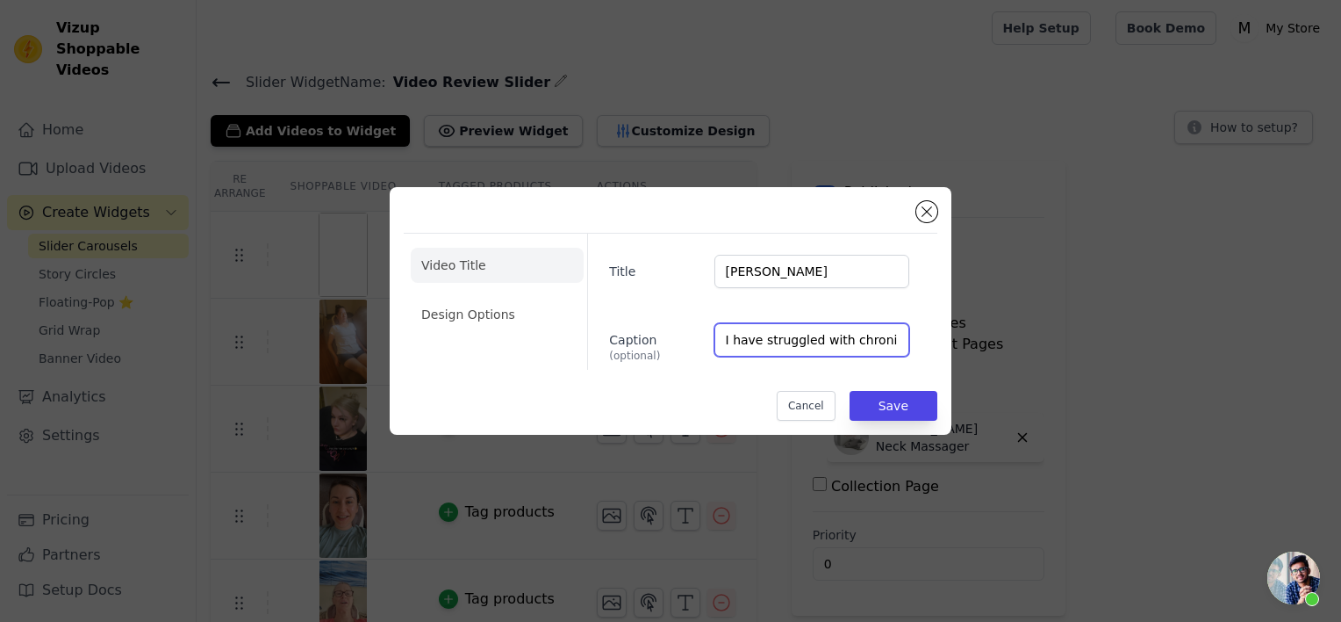
click at [857, 335] on input "I have struggled with chronic stagnation in my lymphs for years. I will forever…" at bounding box center [812, 339] width 195 height 33
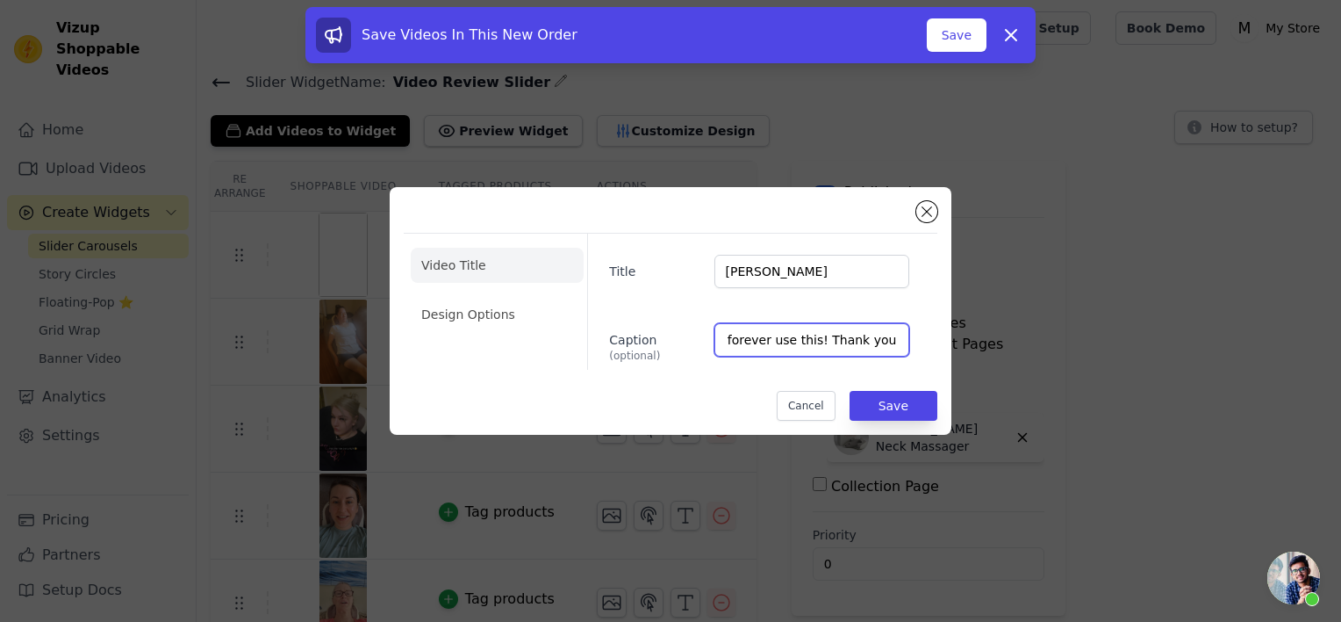
scroll to position [0, 437]
type input "I have struggled with chronic stagnation in my lymphs for years. I will forever…"
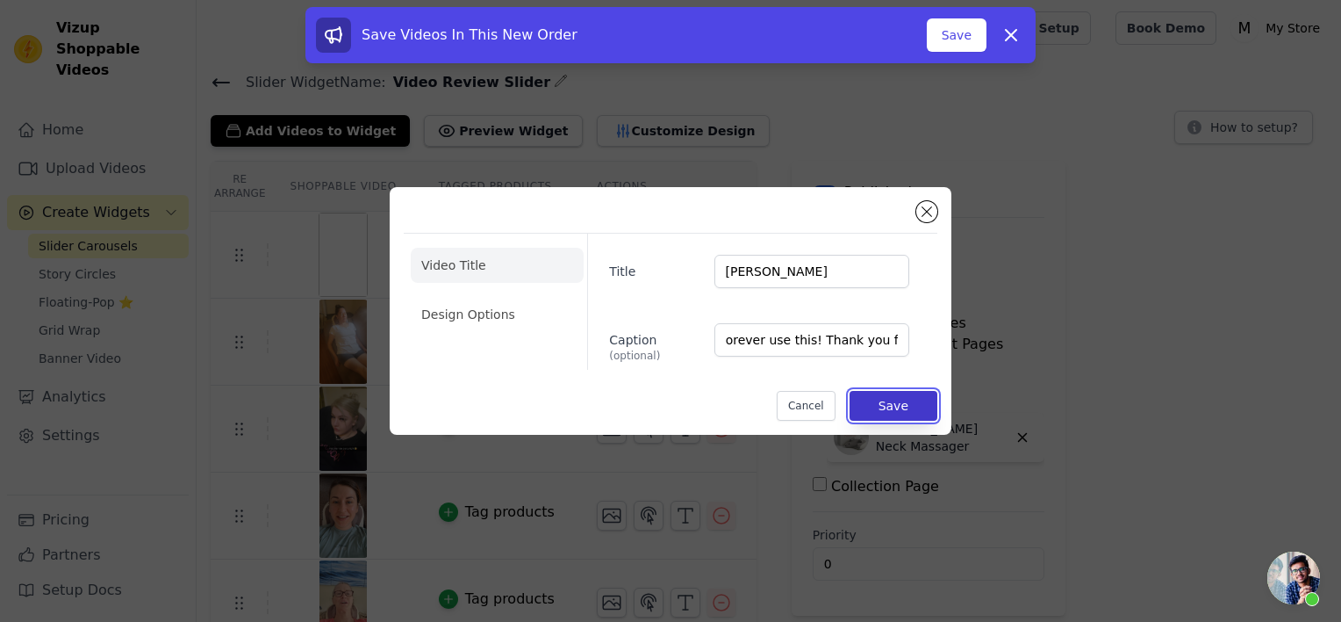
click at [895, 407] on button "Save" at bounding box center [894, 406] width 88 height 30
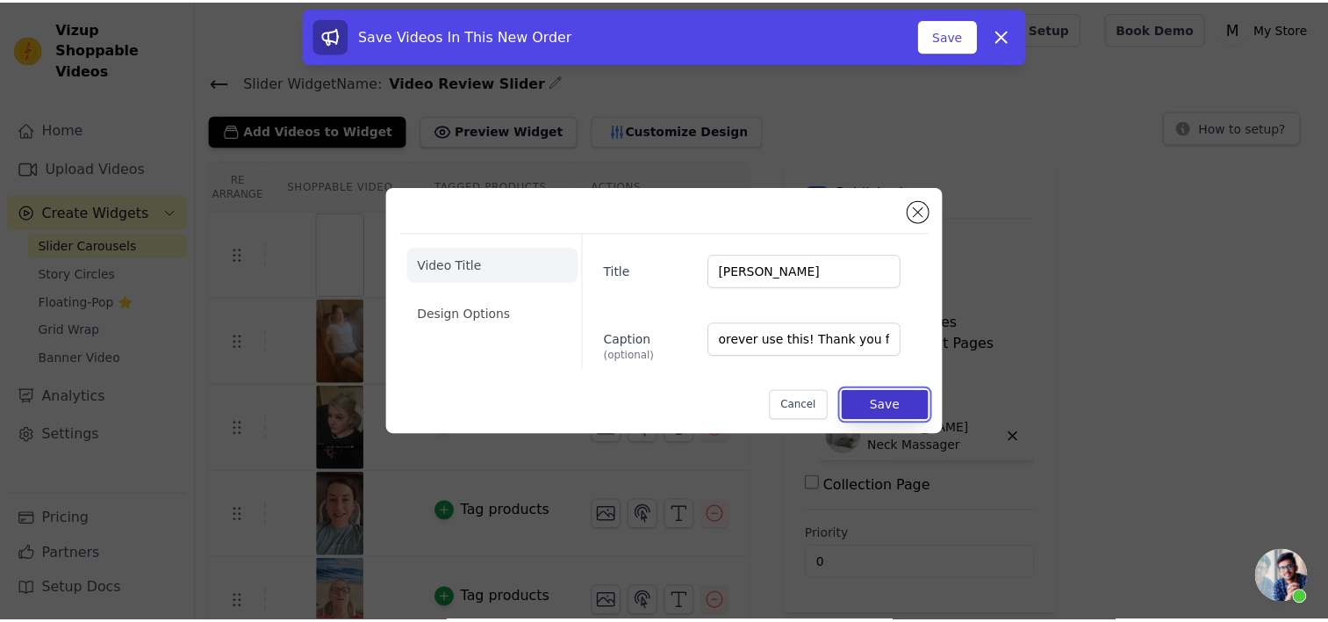
scroll to position [0, 0]
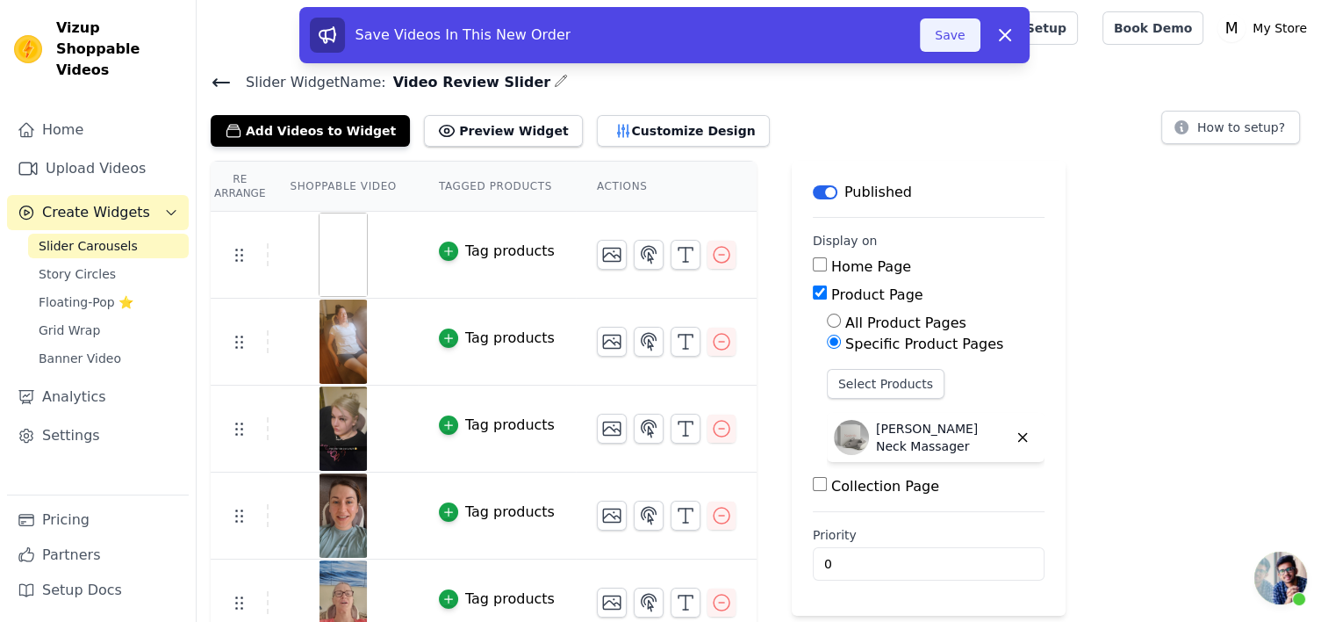
click at [953, 49] on button "Save" at bounding box center [950, 34] width 60 height 33
